Goal: Task Accomplishment & Management: Manage account settings

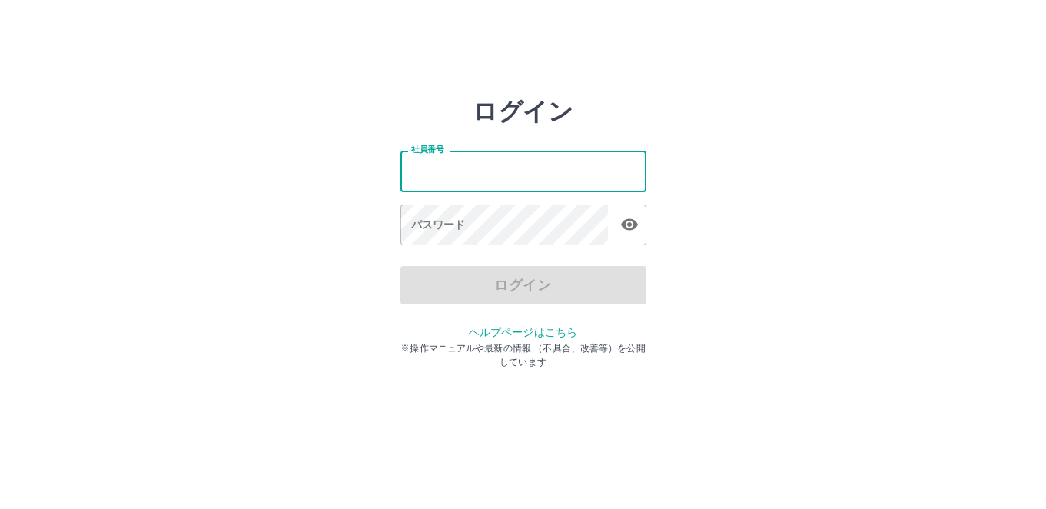
click at [535, 174] on input "社員番号" at bounding box center [523, 171] width 246 height 41
type input "*******"
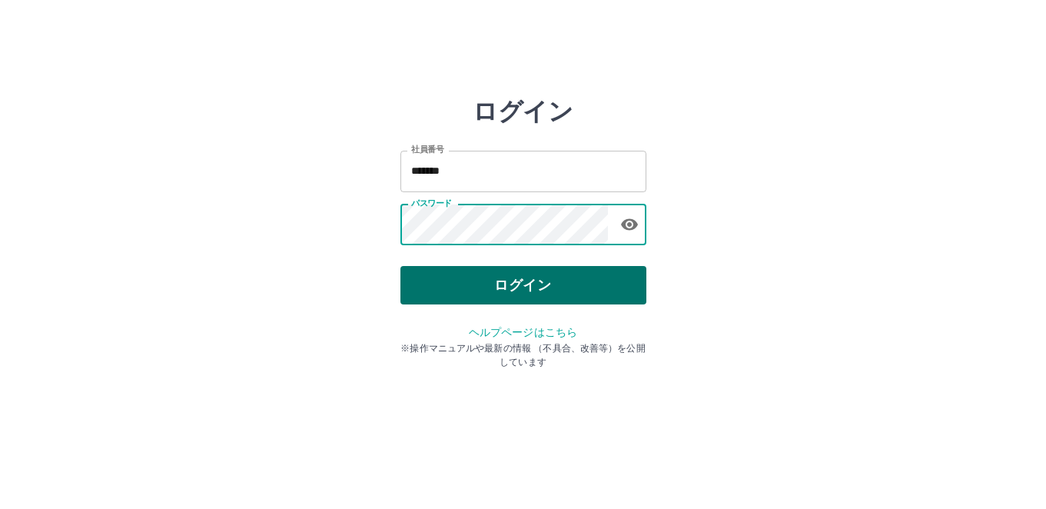
click at [536, 281] on button "ログイン" at bounding box center [523, 285] width 246 height 38
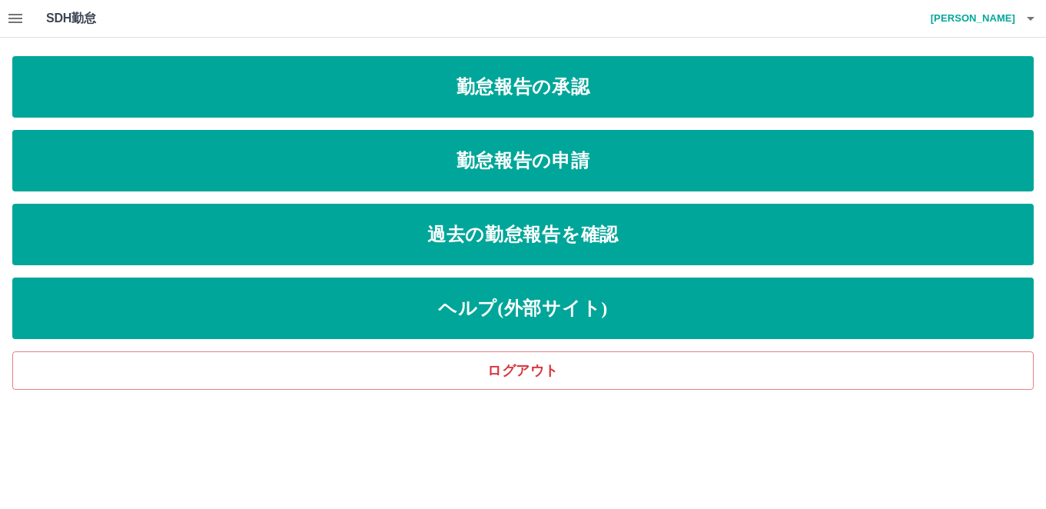
click at [6, 19] on icon "button" at bounding box center [15, 18] width 18 height 18
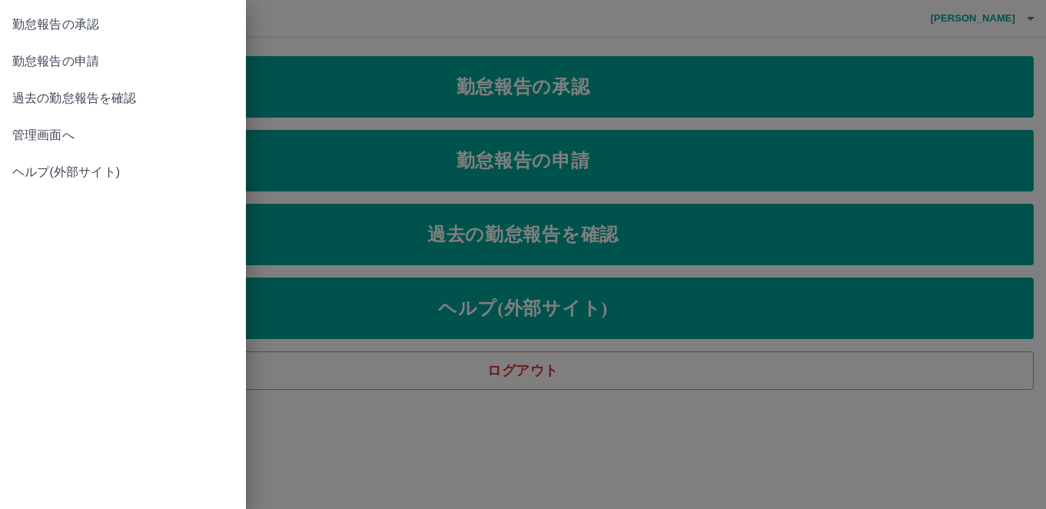
click at [92, 36] on link "勤怠報告の承認" at bounding box center [123, 24] width 246 height 37
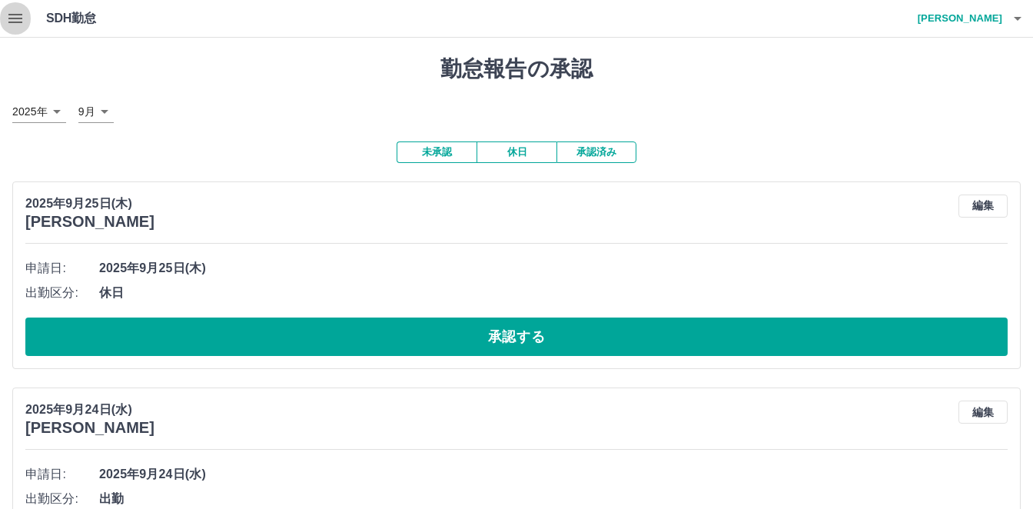
click at [18, 13] on icon "button" at bounding box center [15, 18] width 18 height 18
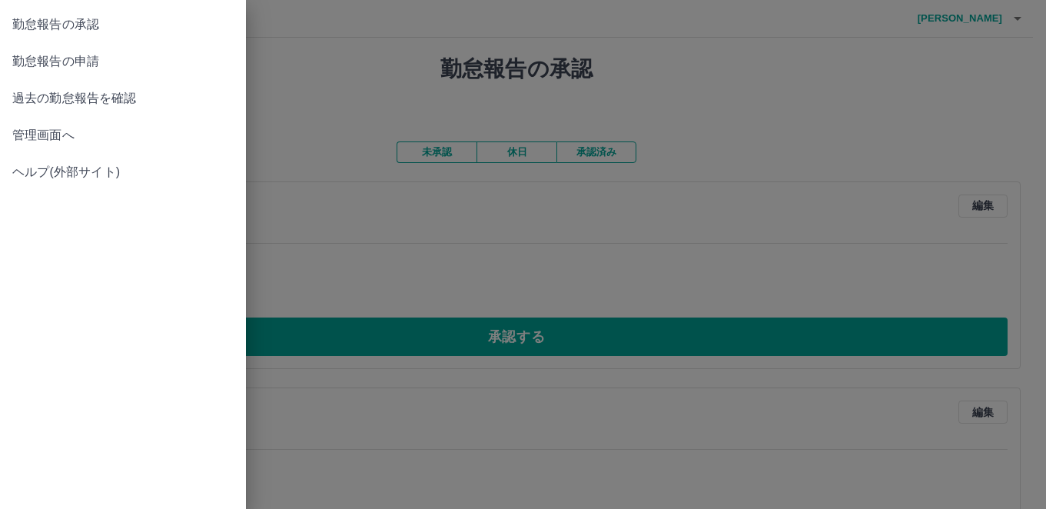
click at [76, 141] on span "管理画面へ" at bounding box center [122, 135] width 221 height 18
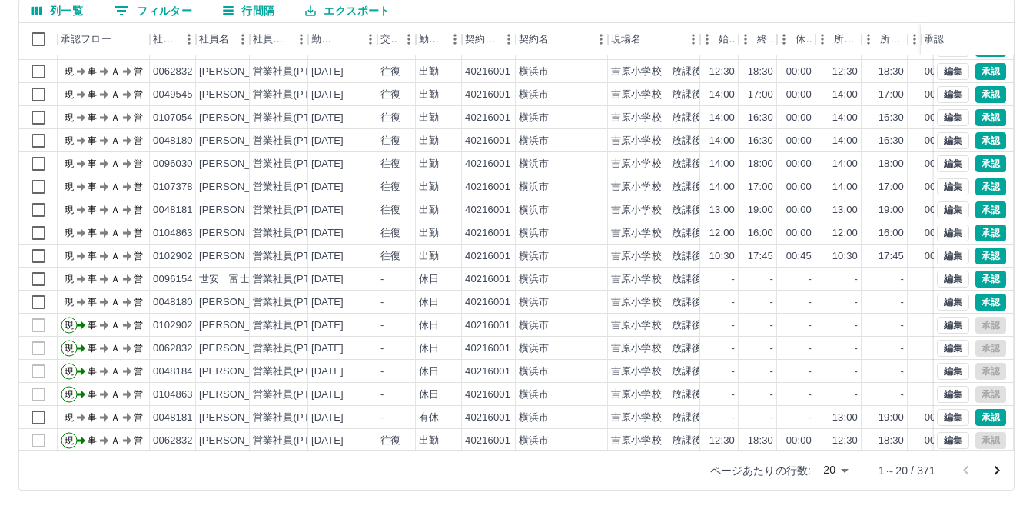
scroll to position [80, 0]
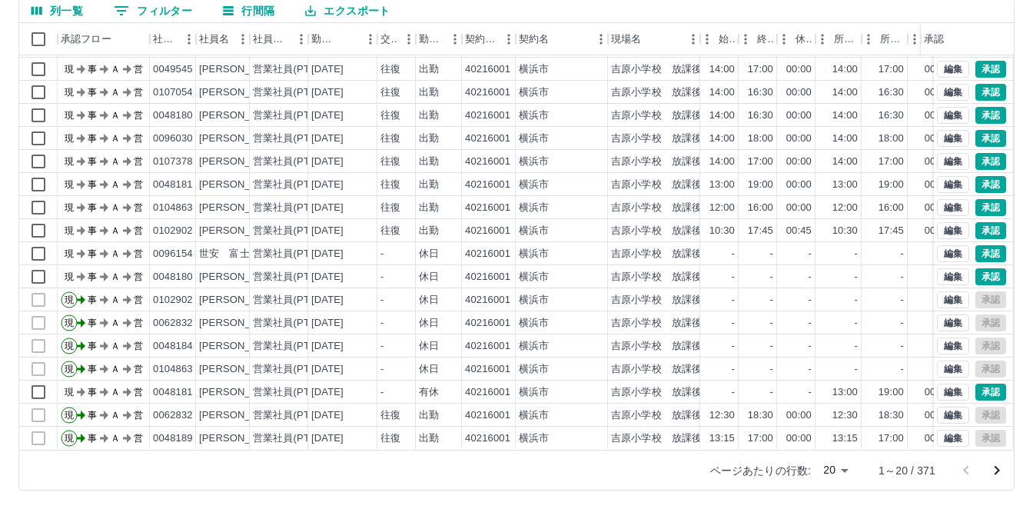
click at [994, 469] on icon "次のページへ" at bounding box center [996, 470] width 18 height 18
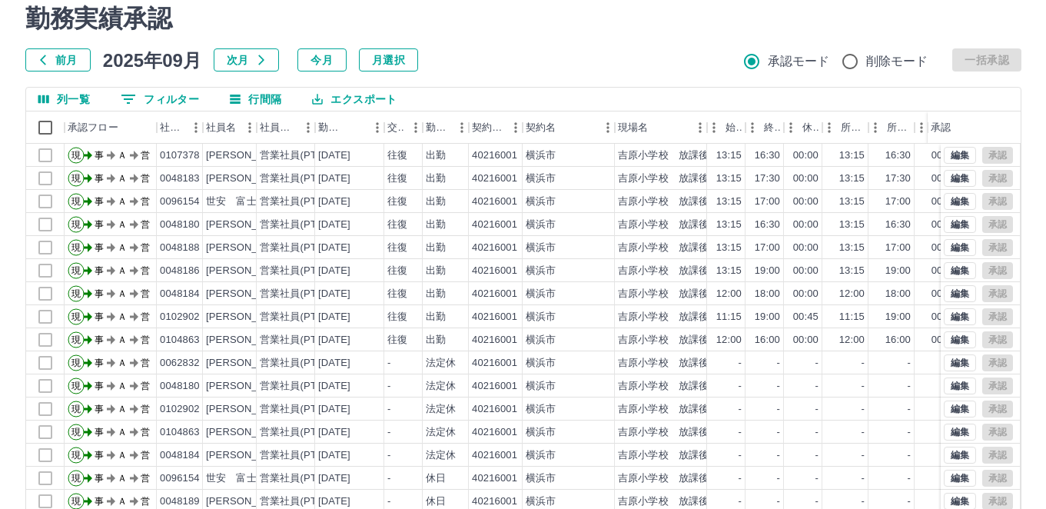
scroll to position [0, 0]
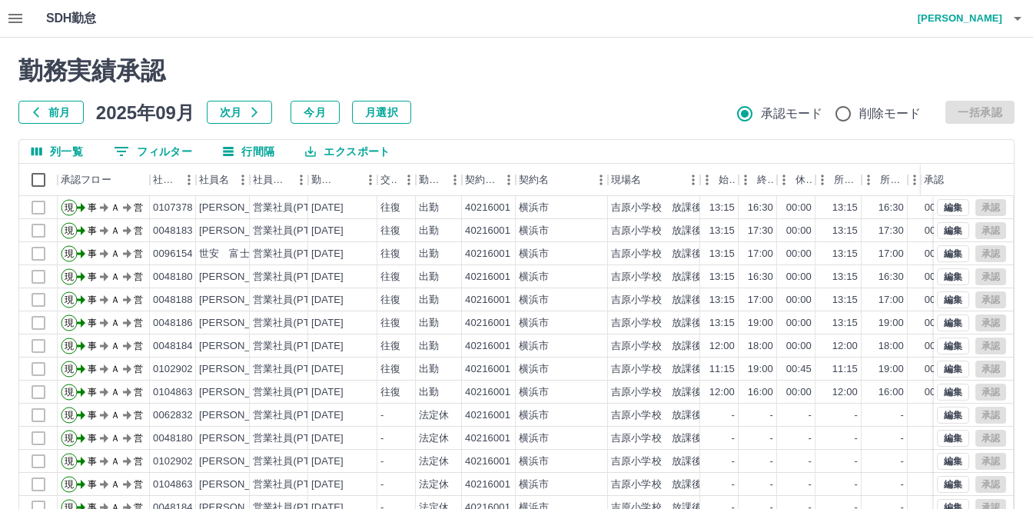
click at [996, 14] on h4 "髙坂　慎一郎" at bounding box center [956, 18] width 92 height 37
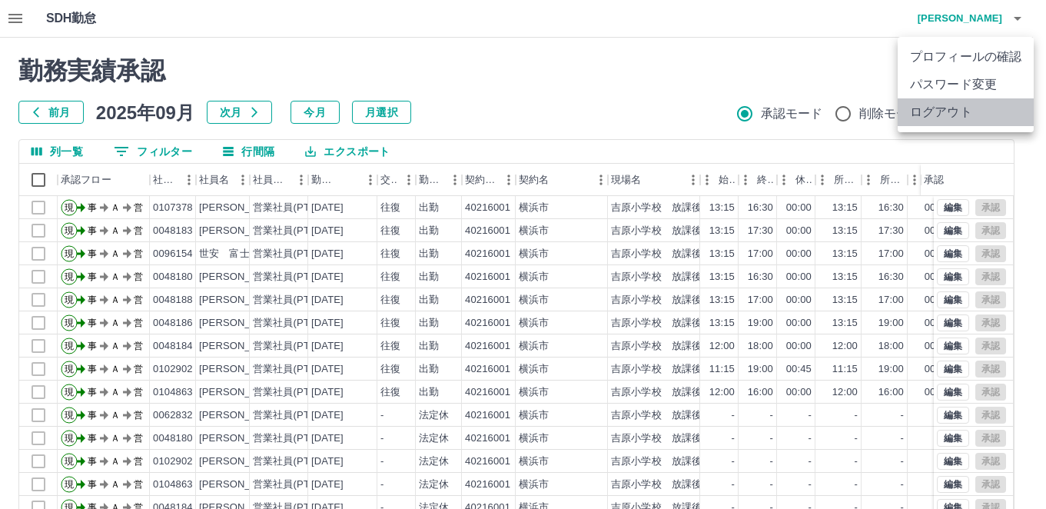
click at [968, 101] on li "ログアウト" at bounding box center [965, 112] width 136 height 28
